Goal: Task Accomplishment & Management: Manage account settings

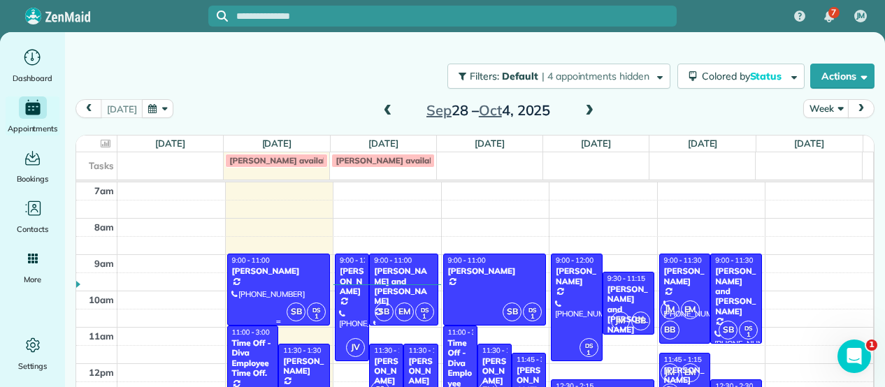
scroll to position [45, 0]
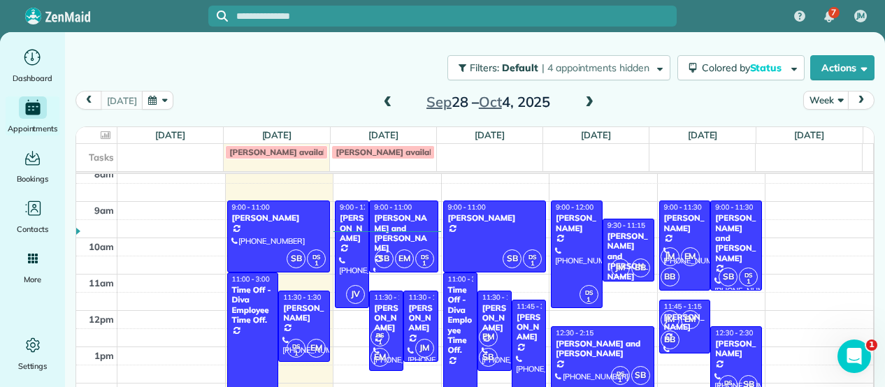
click at [31, 95] on ul "Dashboard Appointments Bookings Contacts Cleaners Invoices Payroll Reports Help…" at bounding box center [32, 209] width 65 height 327
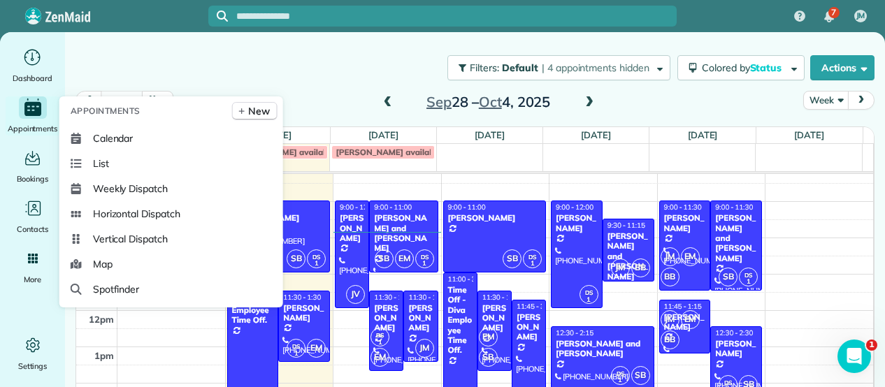
click at [29, 119] on div "Appointments" at bounding box center [33, 115] width 56 height 39
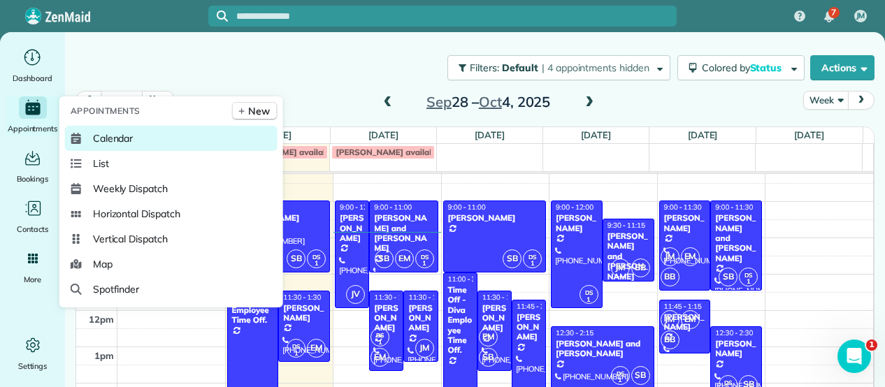
click at [126, 139] on span "Calendar" at bounding box center [113, 138] width 41 height 14
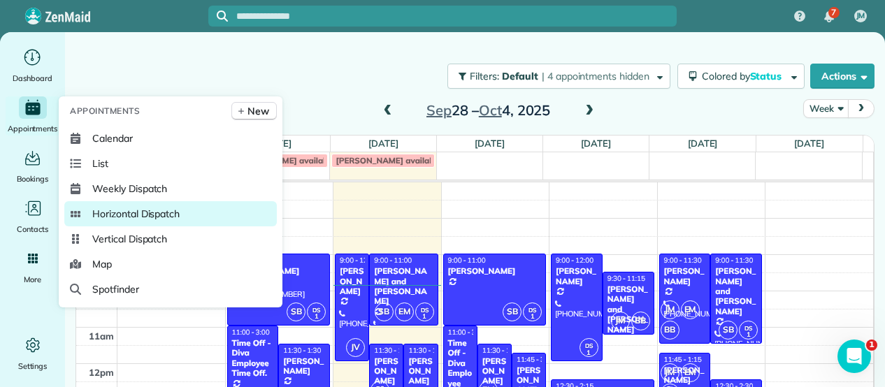
click at [150, 208] on span "Horizontal Dispatch" at bounding box center [135, 214] width 87 height 14
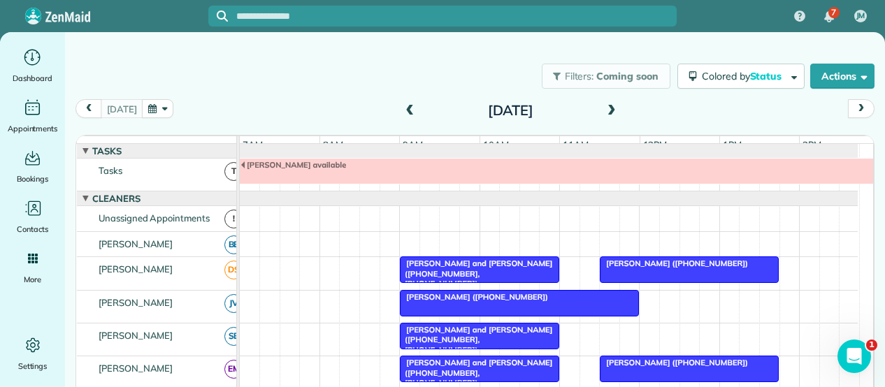
click at [144, 110] on button "button" at bounding box center [158, 108] width 32 height 19
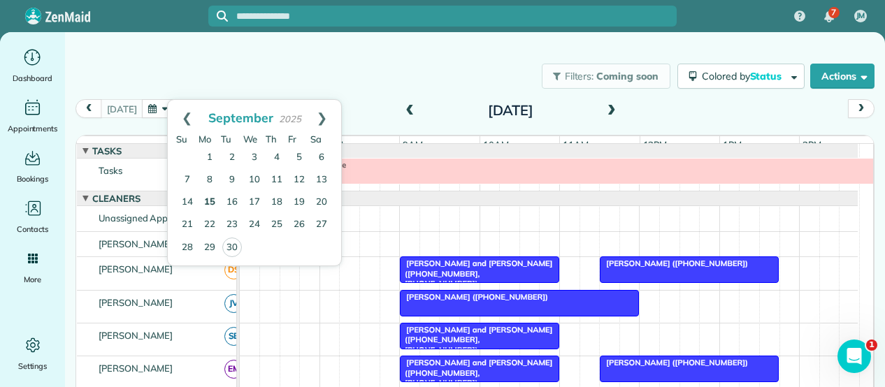
click at [204, 196] on link "15" at bounding box center [209, 202] width 22 height 22
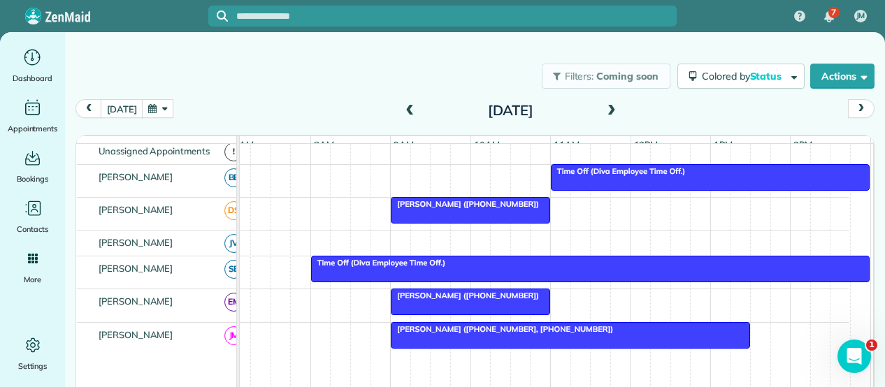
scroll to position [0, 10]
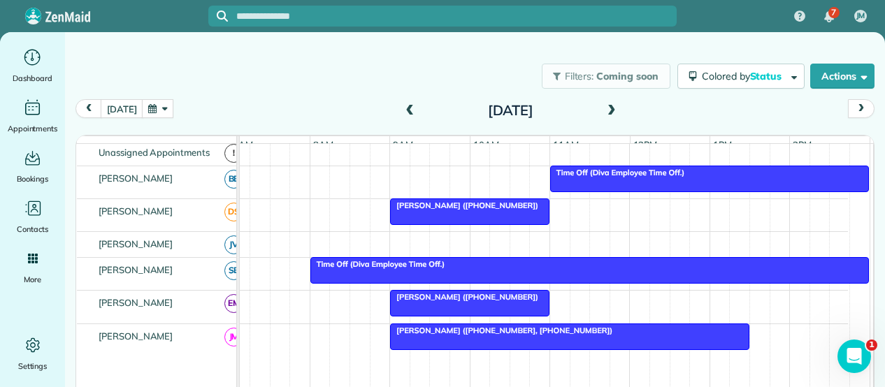
click at [604, 110] on span at bounding box center [611, 111] width 15 height 13
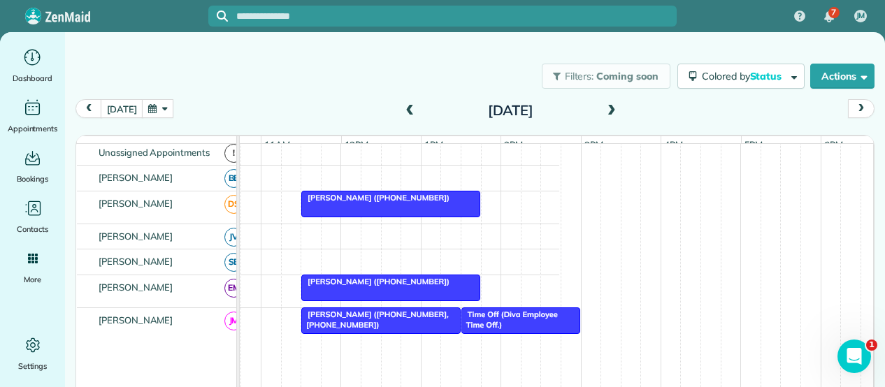
scroll to position [0, 300]
click at [604, 106] on span at bounding box center [611, 111] width 15 height 13
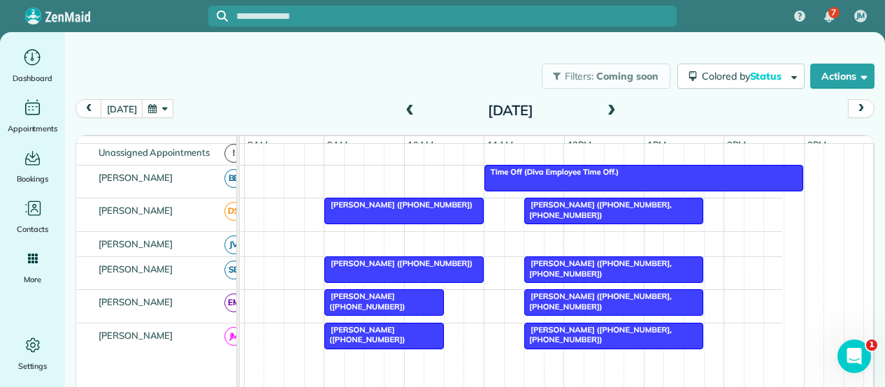
scroll to position [0, 0]
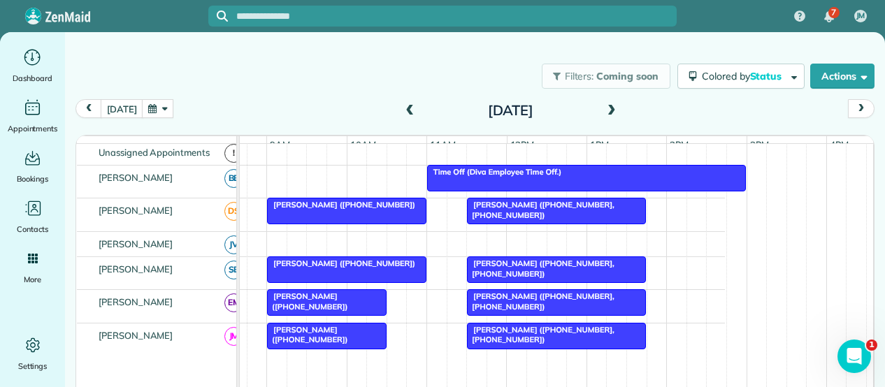
click at [606, 115] on span at bounding box center [611, 111] width 15 height 13
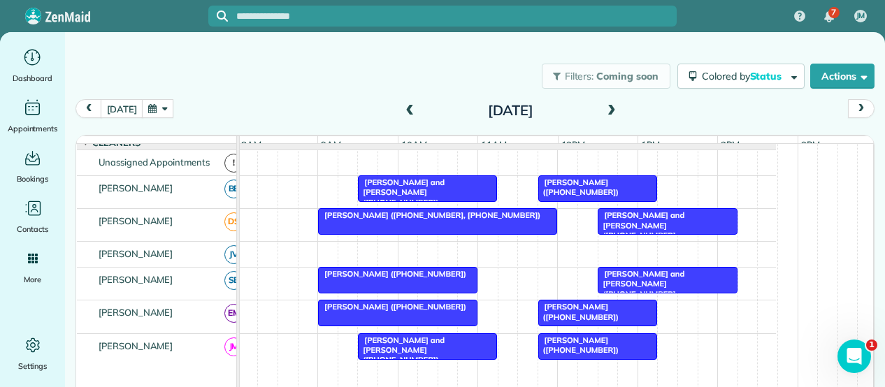
scroll to position [38, 95]
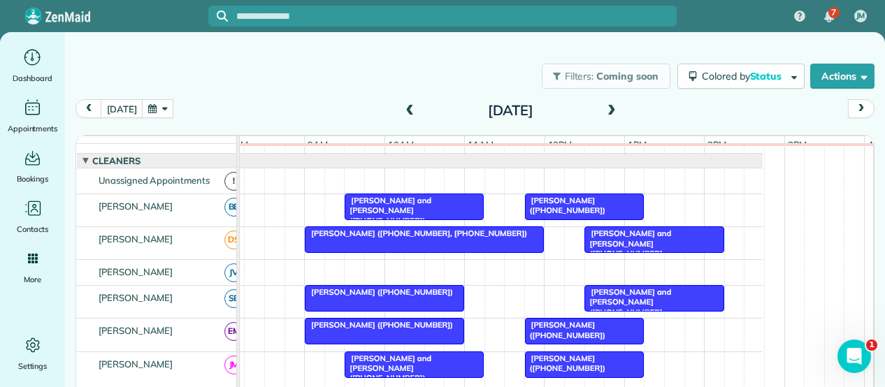
click at [607, 109] on span at bounding box center [611, 111] width 15 height 13
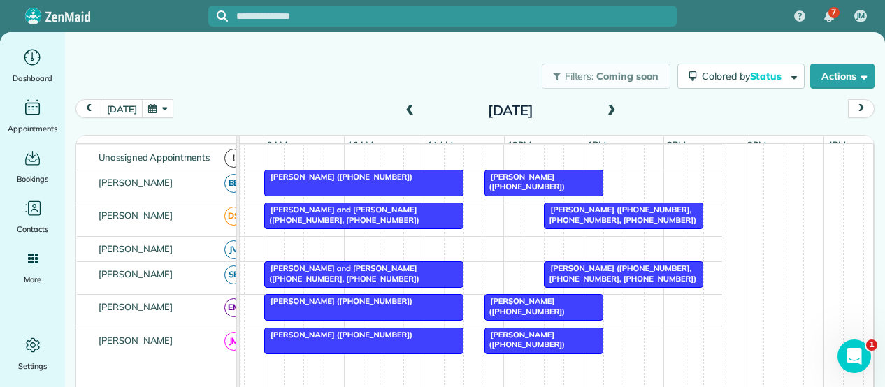
scroll to position [49, 0]
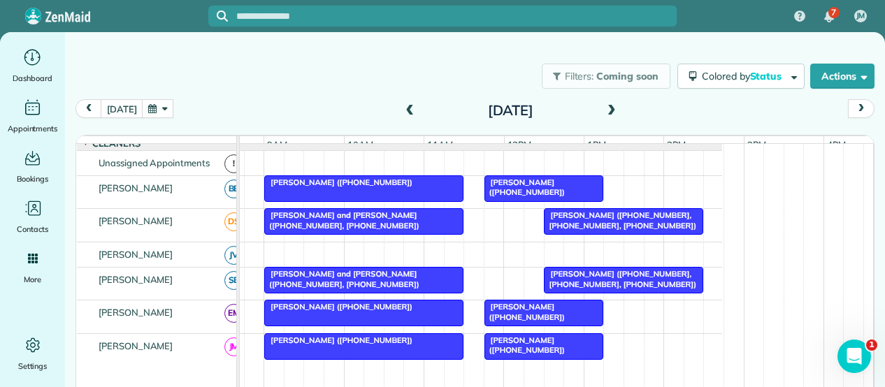
click at [604, 112] on span at bounding box center [611, 111] width 15 height 13
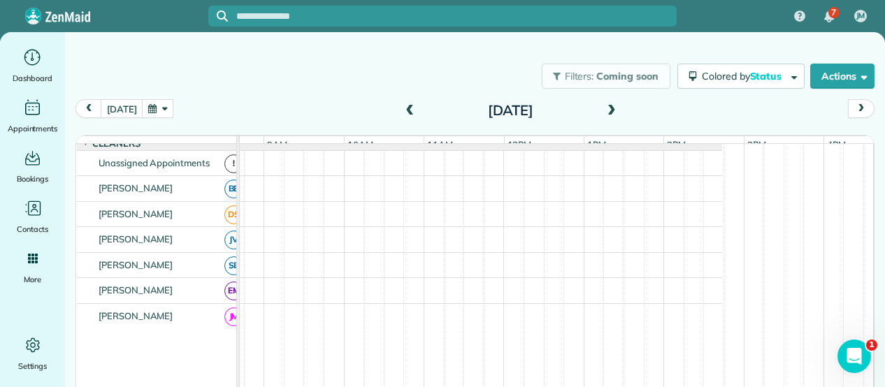
scroll to position [0, 0]
click at [604, 112] on span at bounding box center [611, 111] width 15 height 13
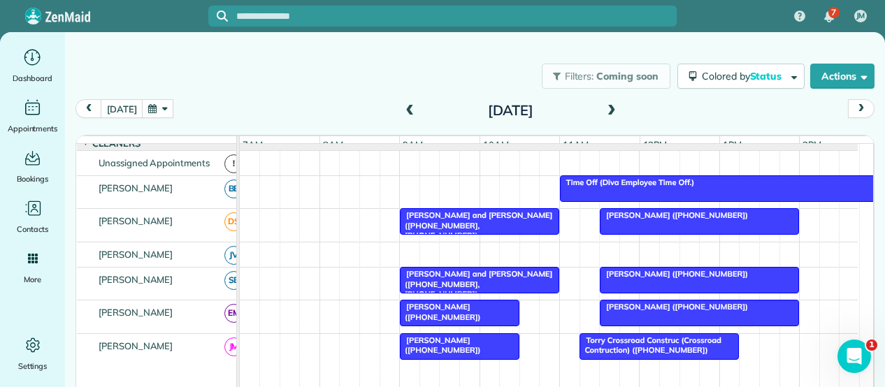
scroll to position [0, 0]
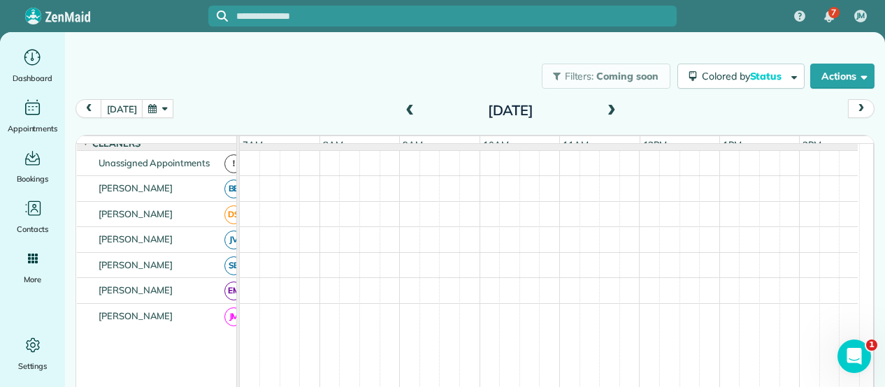
click at [402, 106] on span at bounding box center [409, 111] width 15 height 13
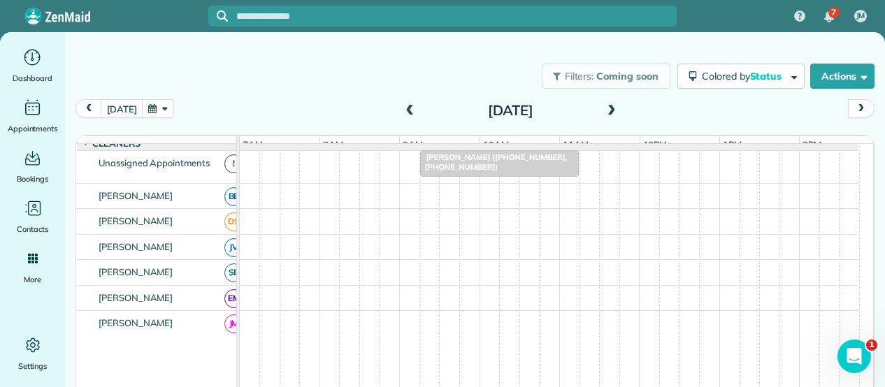
scroll to position [56, 0]
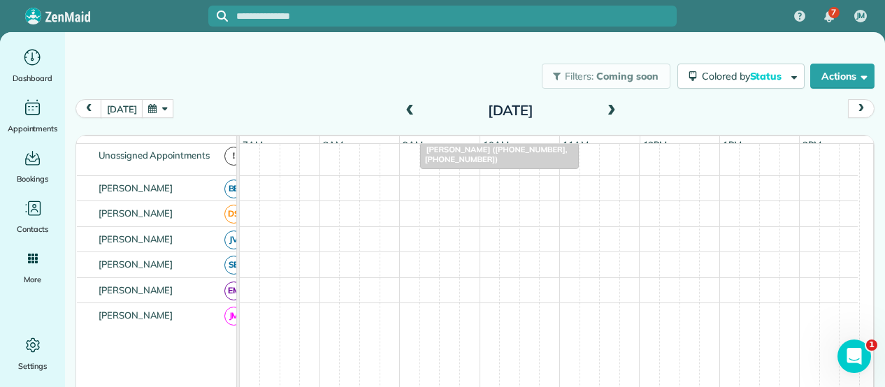
click at [605, 103] on span at bounding box center [611, 111] width 15 height 21
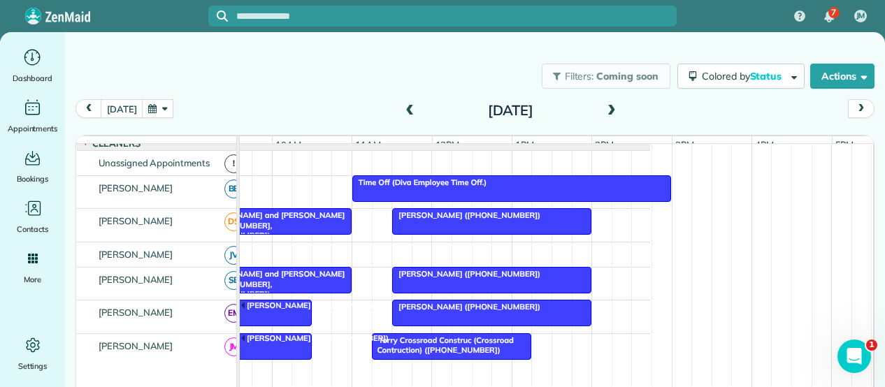
scroll to position [0, 186]
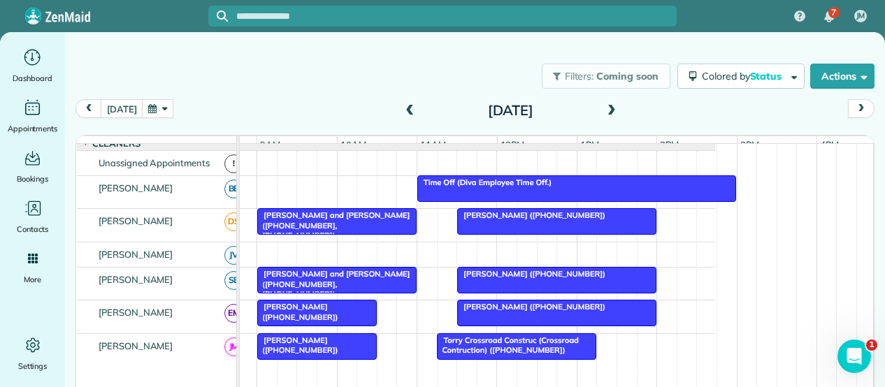
click at [604, 108] on span at bounding box center [611, 111] width 15 height 13
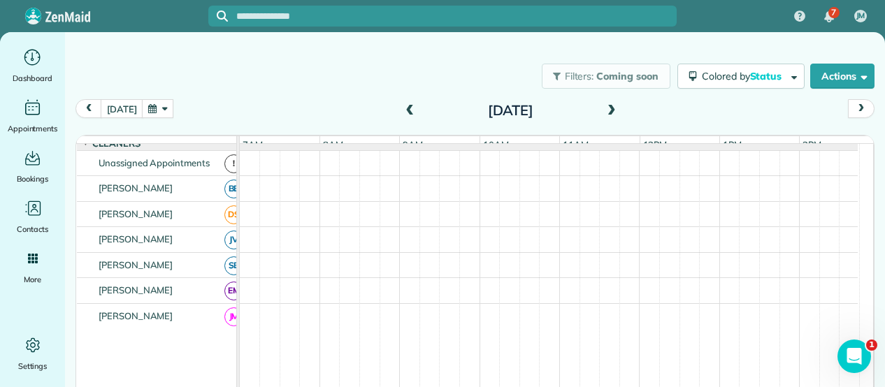
scroll to position [48, 0]
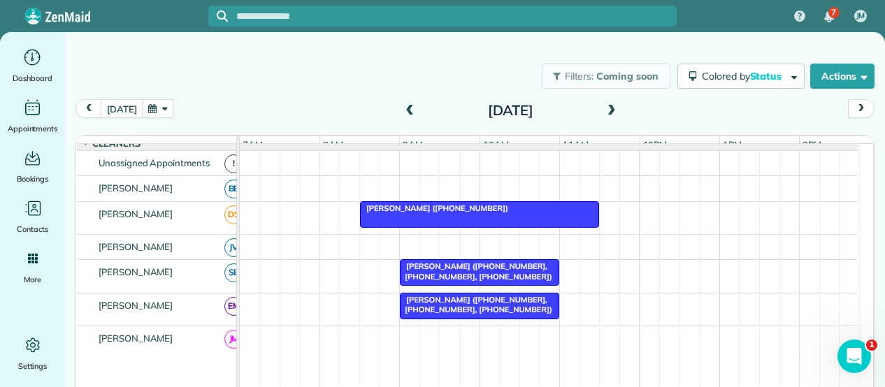
click at [604, 108] on span at bounding box center [611, 111] width 15 height 13
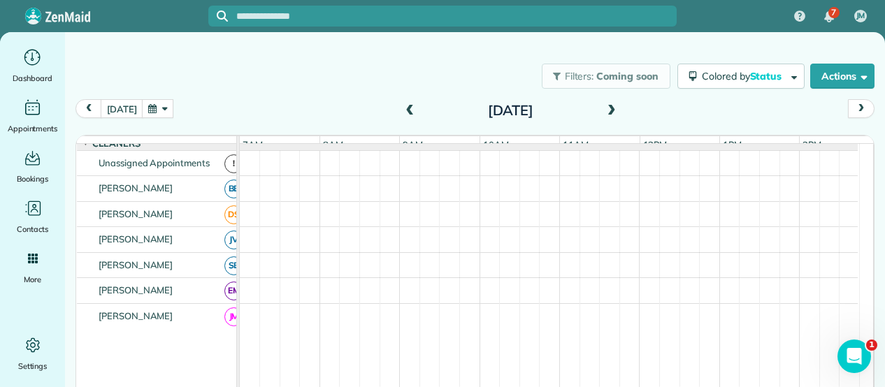
scroll to position [0, 0]
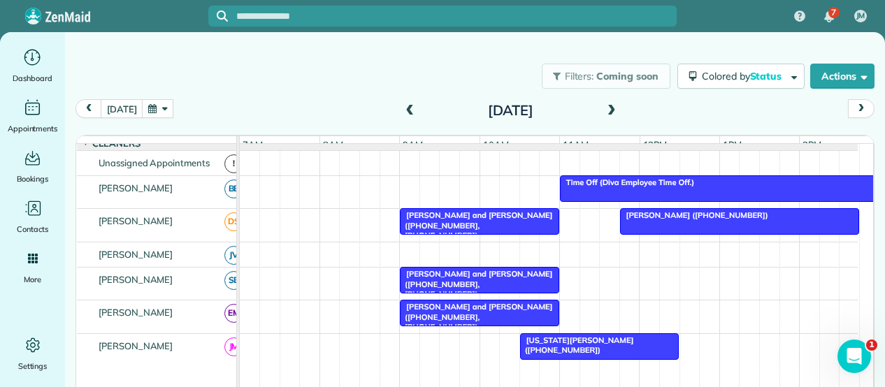
click at [604, 108] on span at bounding box center [611, 111] width 15 height 13
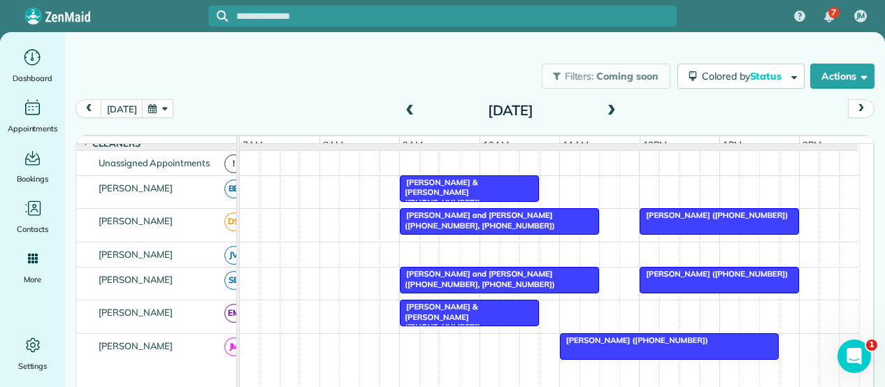
scroll to position [48, 0]
click at [604, 108] on span at bounding box center [611, 111] width 15 height 13
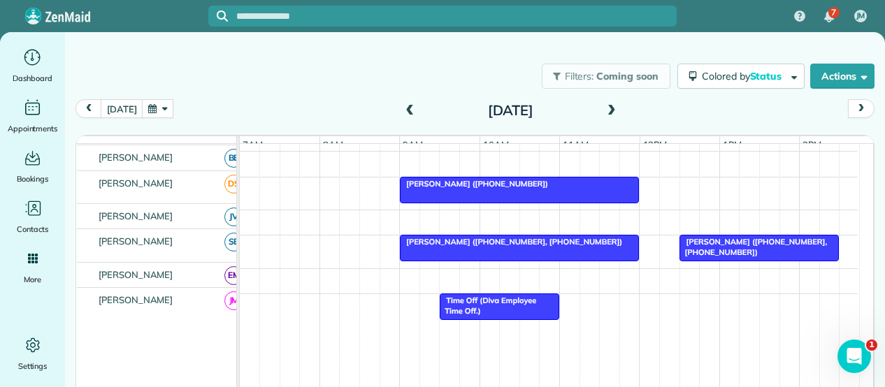
scroll to position [73, 0]
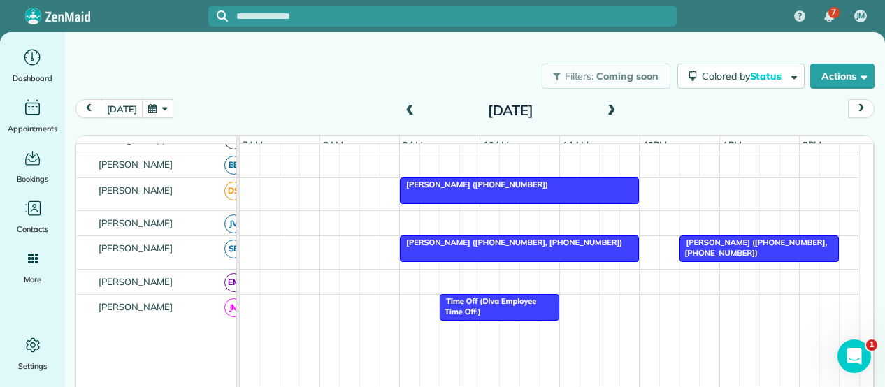
click at [608, 110] on span at bounding box center [611, 111] width 15 height 13
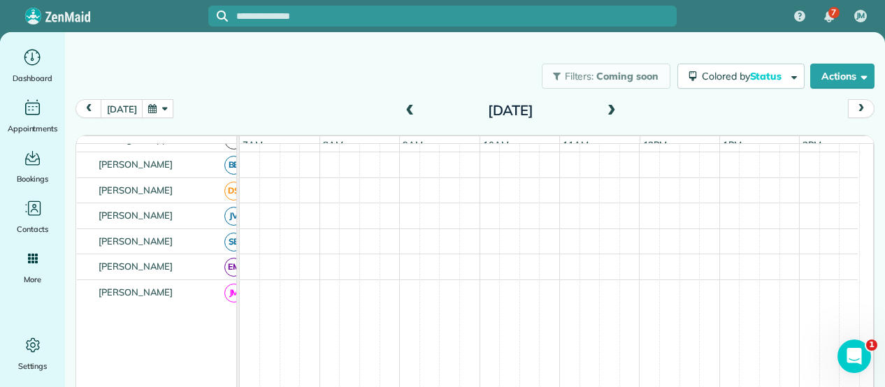
scroll to position [72, 0]
click at [608, 110] on span at bounding box center [611, 111] width 15 height 13
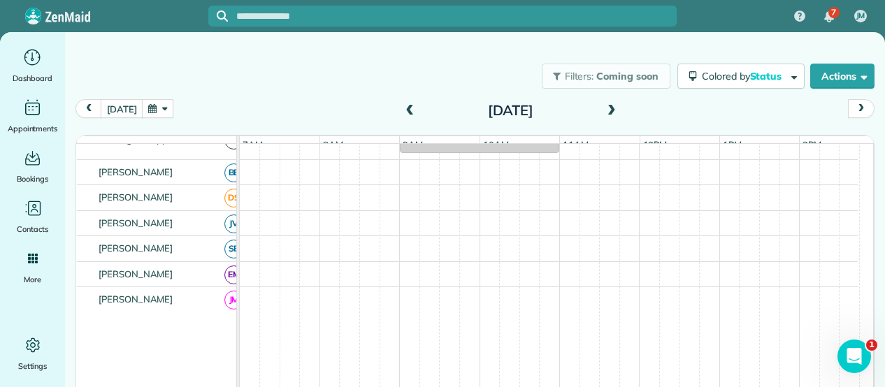
scroll to position [80, 0]
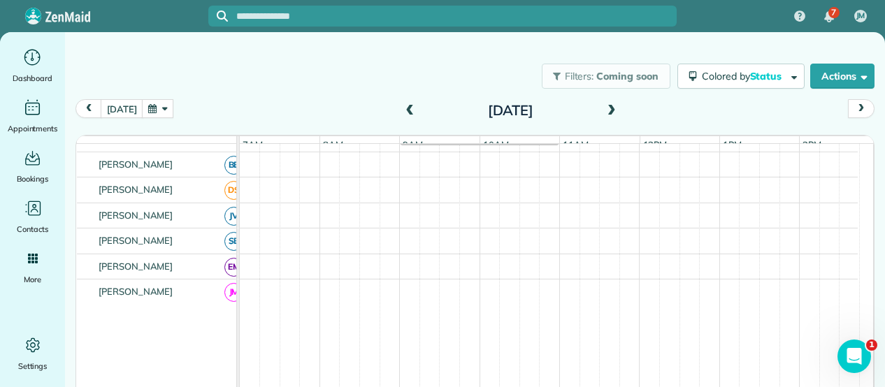
click at [608, 110] on span at bounding box center [611, 111] width 15 height 13
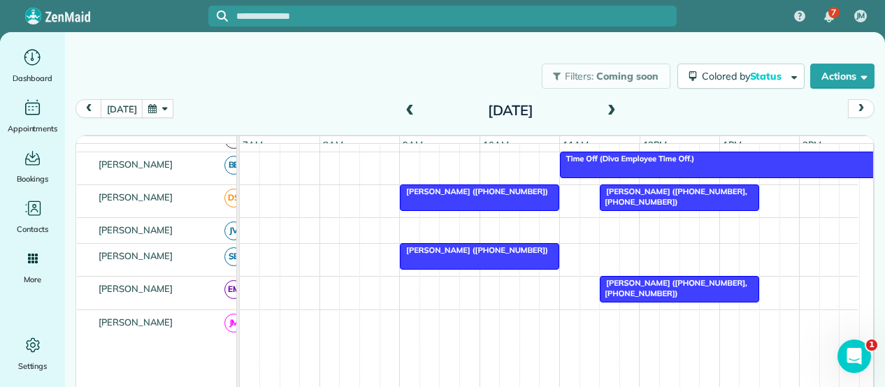
click at [611, 103] on span at bounding box center [611, 111] width 15 height 21
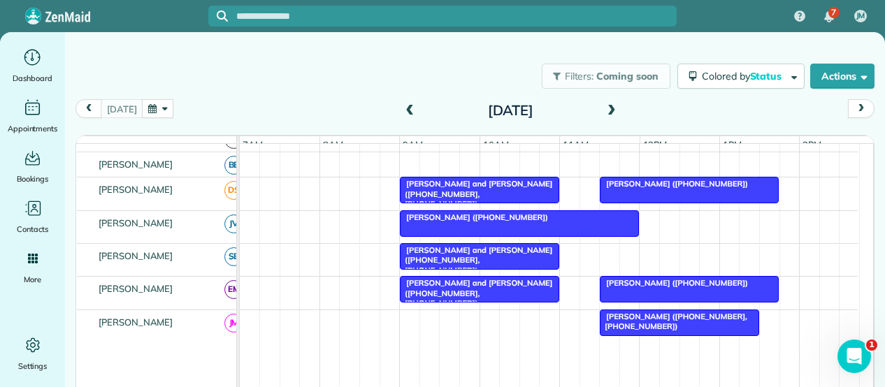
click at [611, 103] on span at bounding box center [611, 111] width 15 height 21
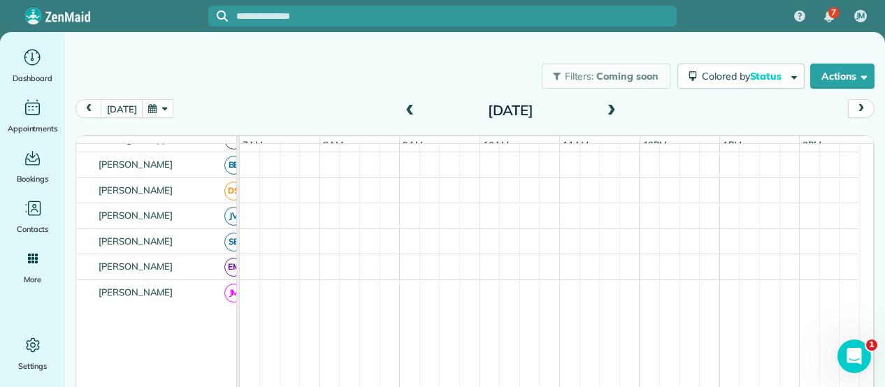
scroll to position [72, 0]
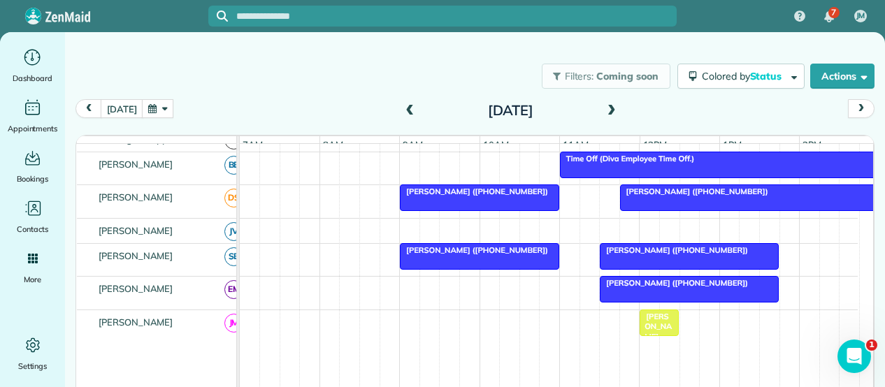
click at [405, 117] on span at bounding box center [409, 111] width 15 height 13
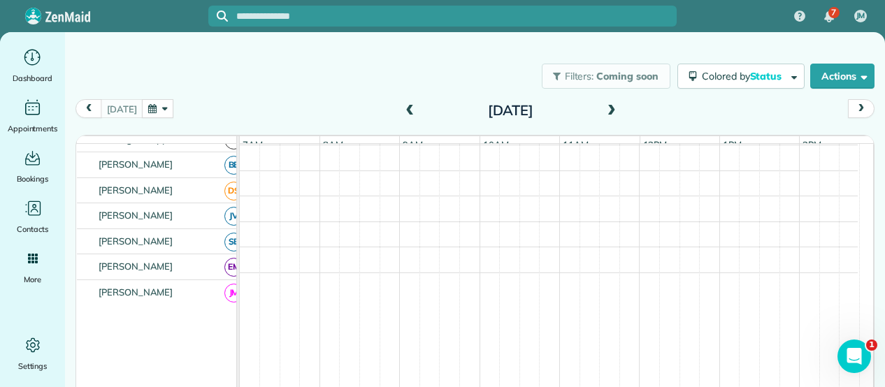
scroll to position [80, 0]
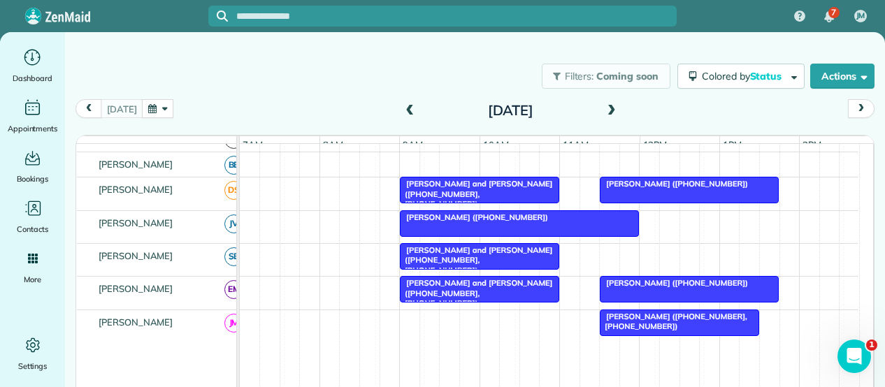
click at [405, 117] on span at bounding box center [409, 111] width 15 height 13
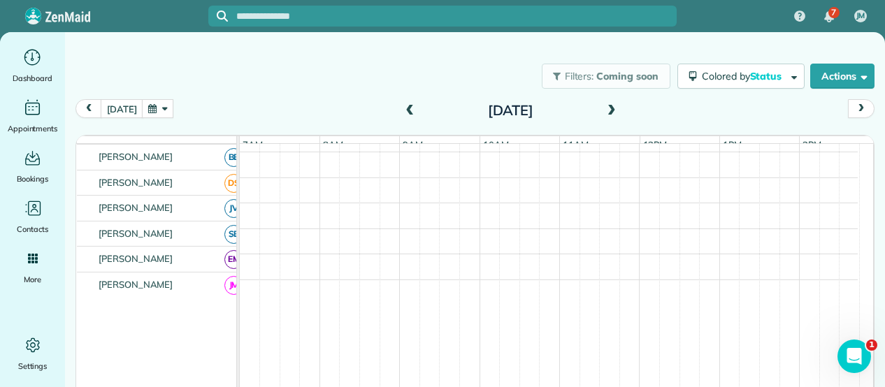
scroll to position [72, 0]
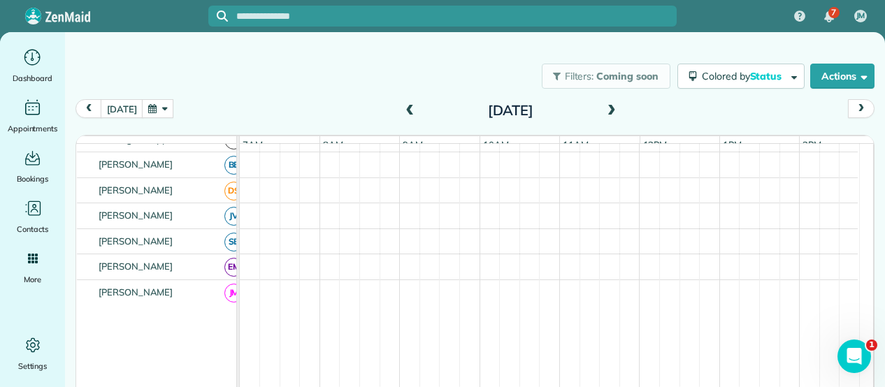
click at [405, 117] on span at bounding box center [409, 111] width 15 height 13
click at [411, 110] on div "[DATE]" at bounding box center [510, 110] width 224 height 22
click at [414, 110] on div "[DATE]" at bounding box center [510, 110] width 224 height 22
click at [402, 112] on span at bounding box center [409, 111] width 15 height 13
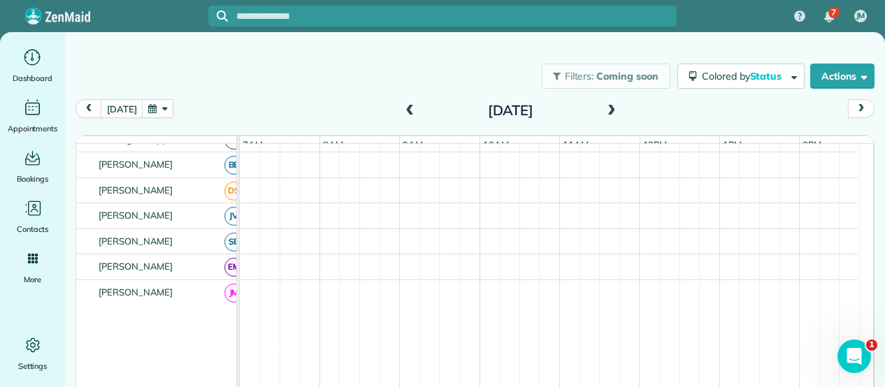
click at [402, 112] on span at bounding box center [409, 111] width 15 height 13
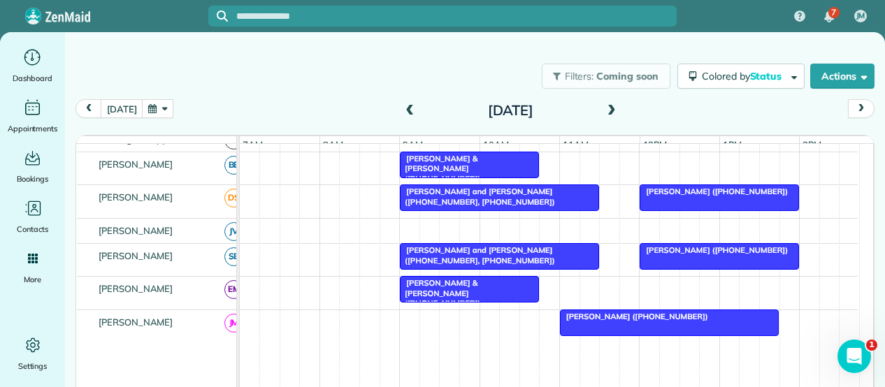
click at [402, 112] on span at bounding box center [409, 111] width 15 height 13
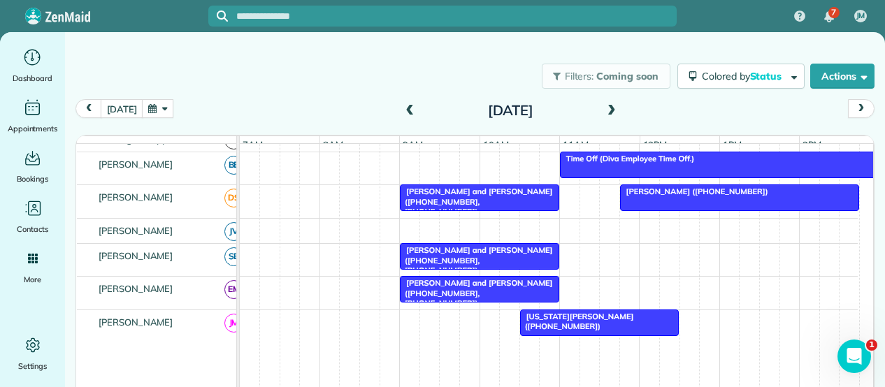
scroll to position [72, 0]
click at [402, 112] on span at bounding box center [409, 111] width 15 height 13
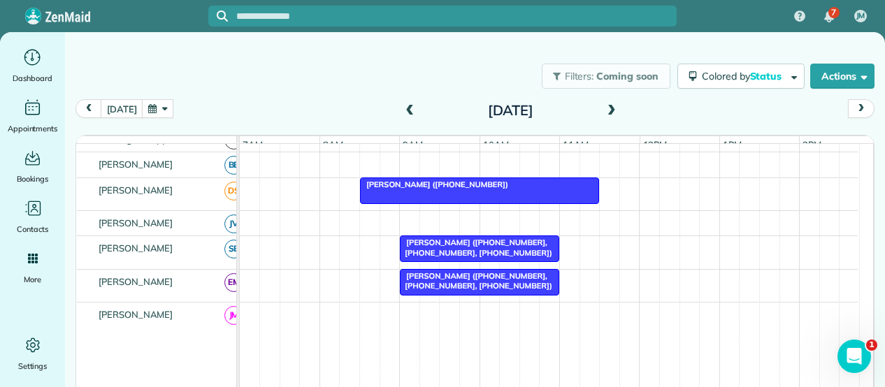
click at [402, 112] on span at bounding box center [409, 111] width 15 height 13
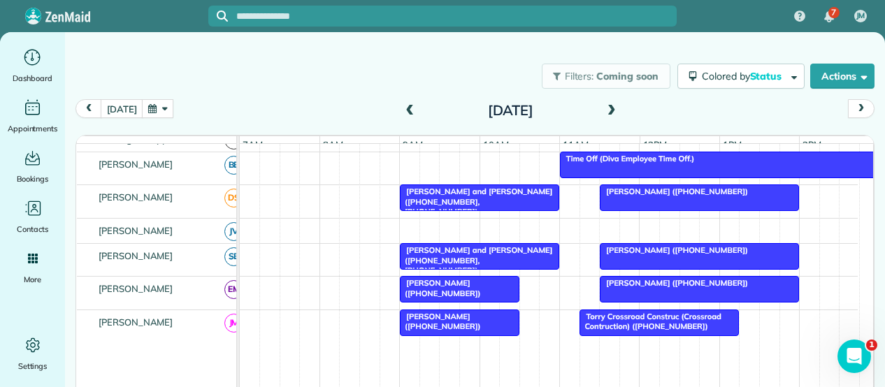
click at [402, 112] on span at bounding box center [409, 111] width 15 height 13
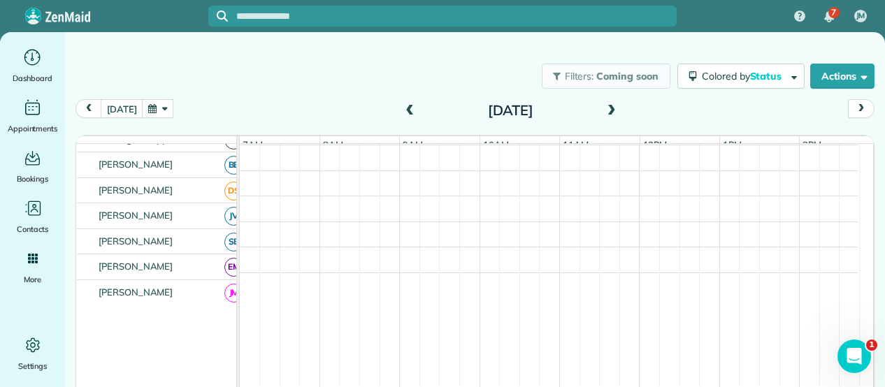
scroll to position [80, 0]
click at [402, 112] on span at bounding box center [409, 111] width 15 height 13
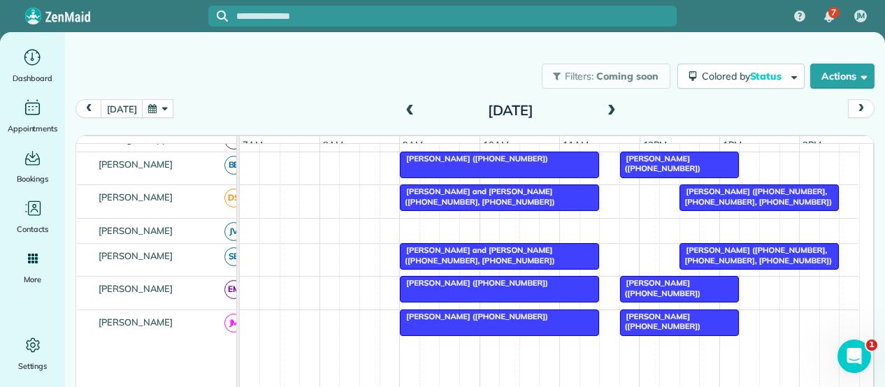
click at [402, 112] on span at bounding box center [409, 111] width 15 height 13
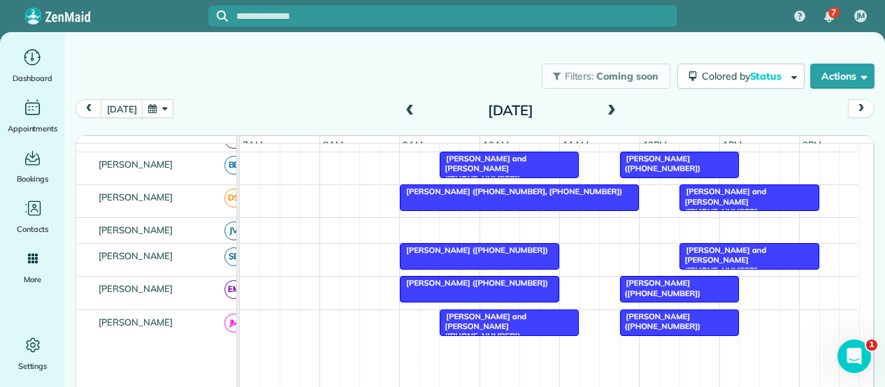
click at [402, 112] on span at bounding box center [409, 111] width 15 height 13
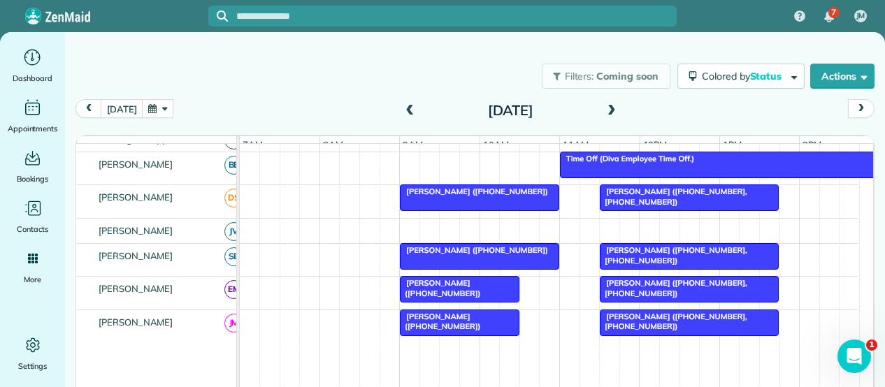
click at [402, 112] on span at bounding box center [409, 111] width 15 height 13
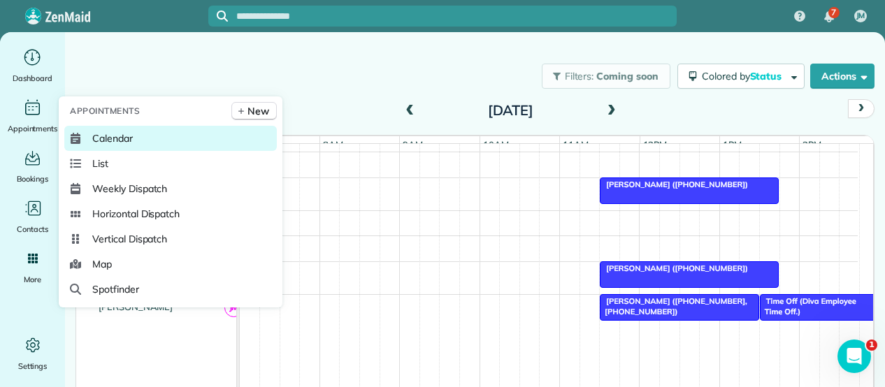
click at [115, 138] on span "Calendar" at bounding box center [112, 138] width 41 height 14
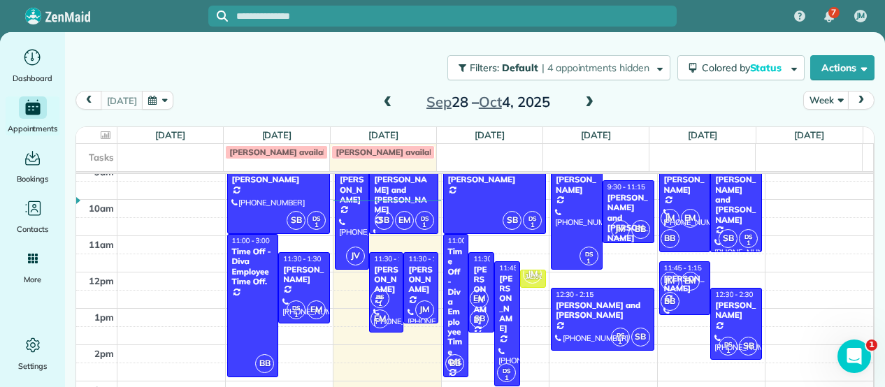
scroll to position [66, 0]
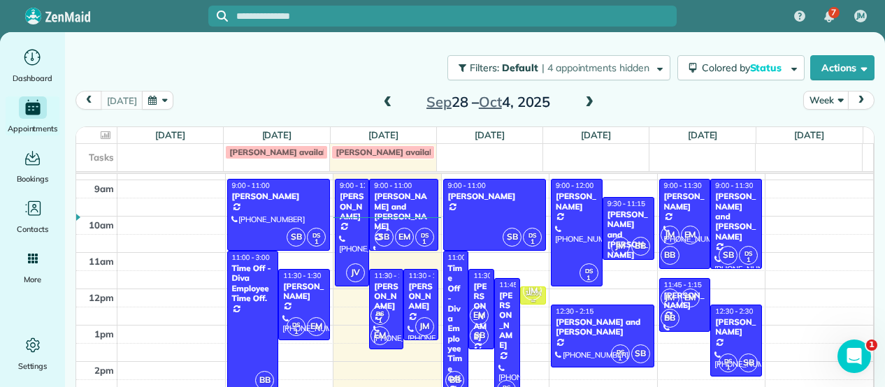
click at [528, 291] on span "JM" at bounding box center [532, 291] width 19 height 19
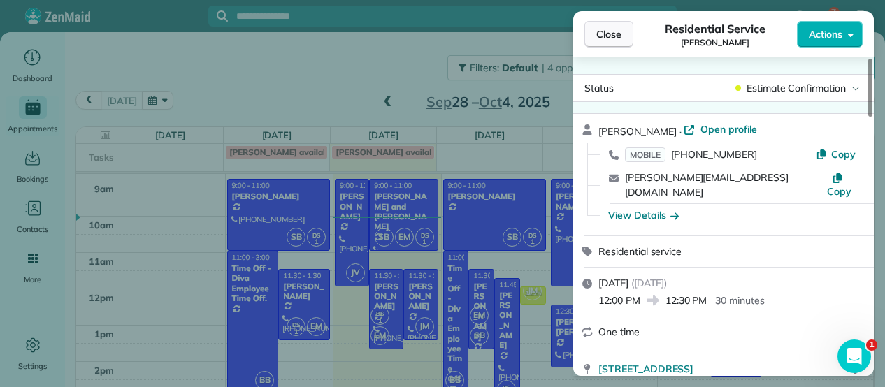
click at [620, 38] on span "Close" at bounding box center [608, 34] width 25 height 14
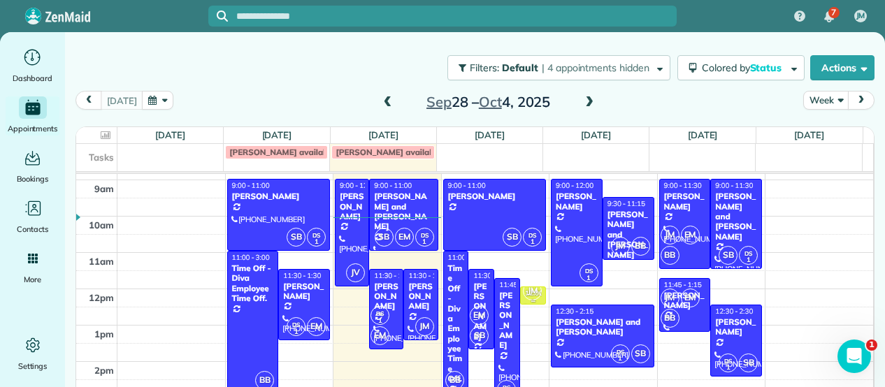
click at [523, 293] on span "JM" at bounding box center [532, 291] width 19 height 19
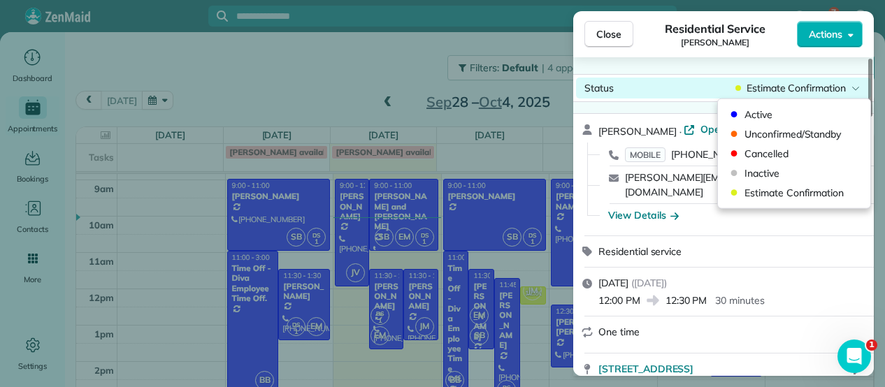
click at [790, 89] on span "Estimate Confirmation" at bounding box center [795, 88] width 99 height 14
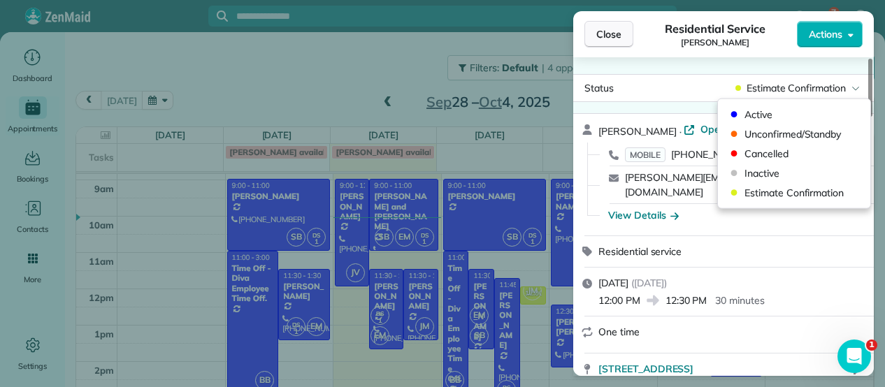
click at [612, 34] on span "Close" at bounding box center [608, 34] width 25 height 14
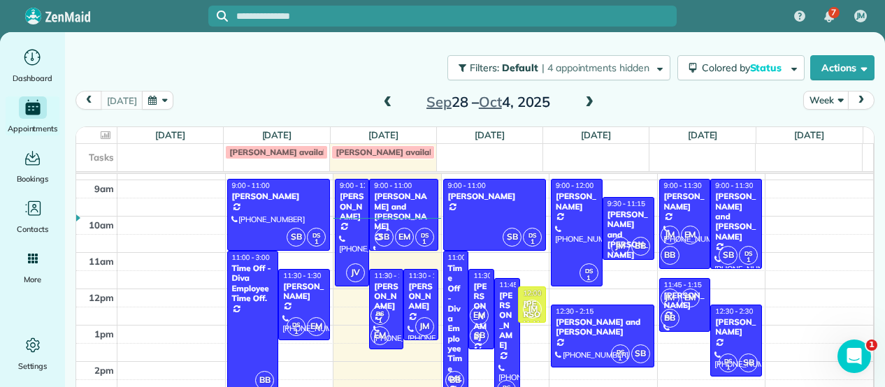
drag, startPoint x: 516, startPoint y: 300, endPoint x: 516, endPoint y: 314, distance: 14.0
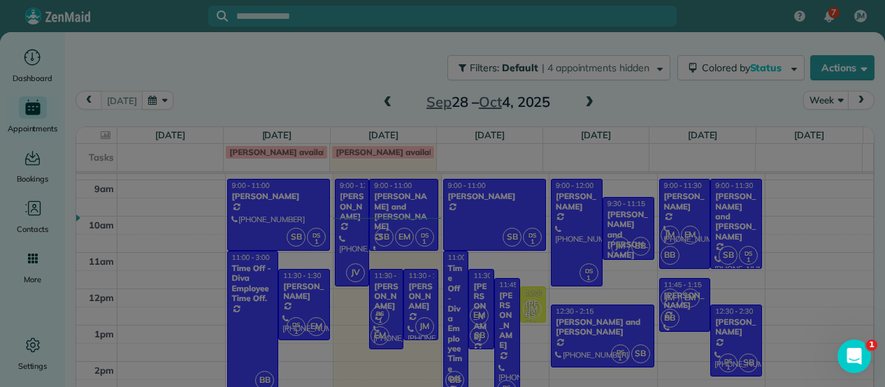
scroll to position [7, 0]
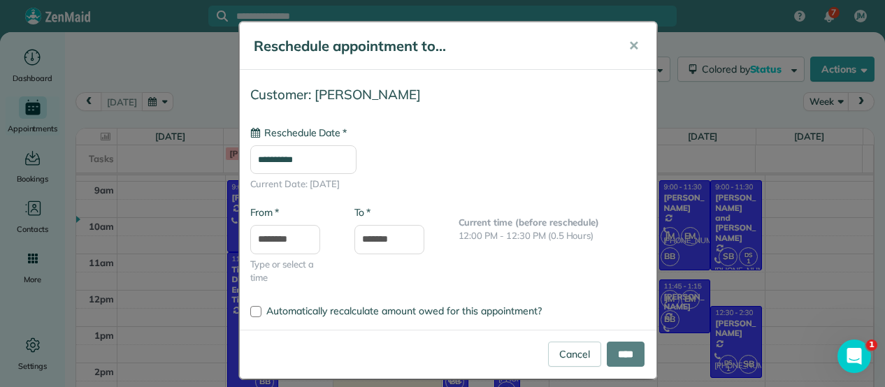
type input "**********"
click at [625, 347] on input "****" at bounding box center [625, 354] width 38 height 25
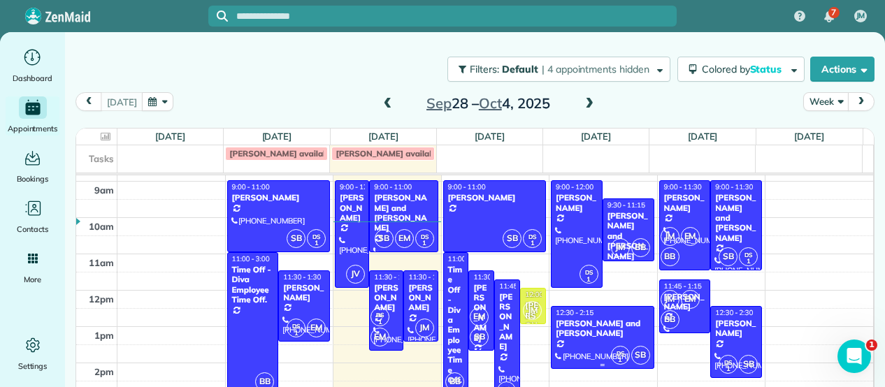
click at [631, 347] on span "SB" at bounding box center [640, 355] width 19 height 19
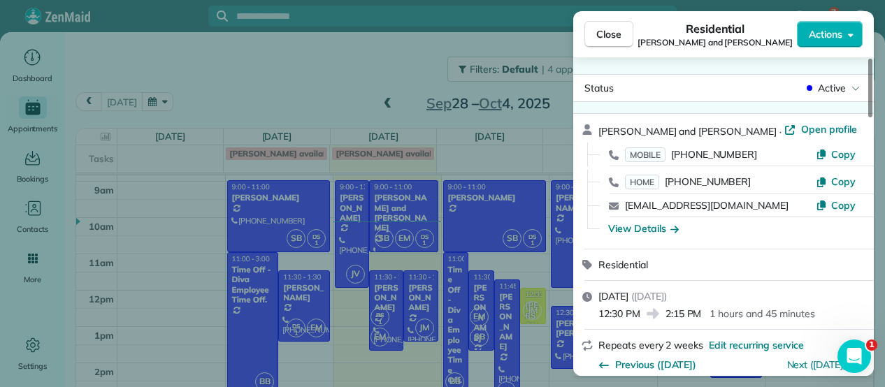
click at [625, 347] on span "Repeats every 2 weeks" at bounding box center [650, 345] width 105 height 13
click at [337, 47] on div "Close Residential Chris and Bill Mackey Actions Status Active Chris and Bill Ma…" at bounding box center [442, 193] width 885 height 387
